Goal: Navigation & Orientation: Go to known website

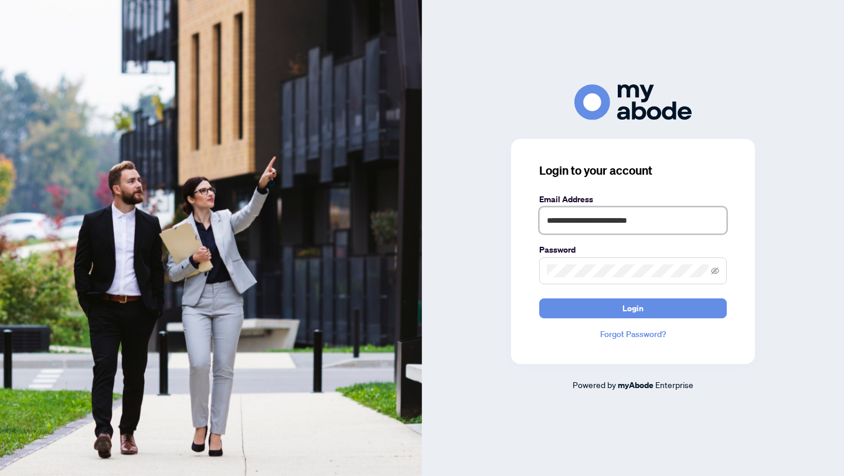
click at [580, 225] on input "**********" at bounding box center [633, 220] width 188 height 27
paste input "***"
type input "**********"
